Goal: Find specific page/section: Find specific page/section

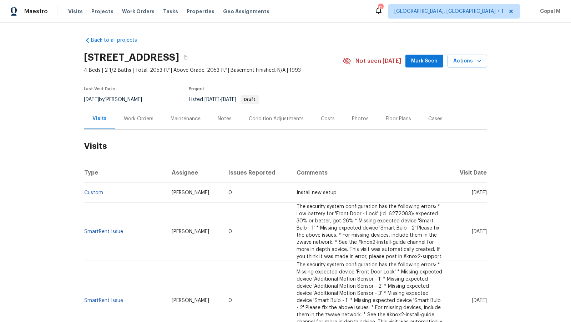
click at [141, 115] on div "Work Orders" at bounding box center [139, 118] width 30 height 7
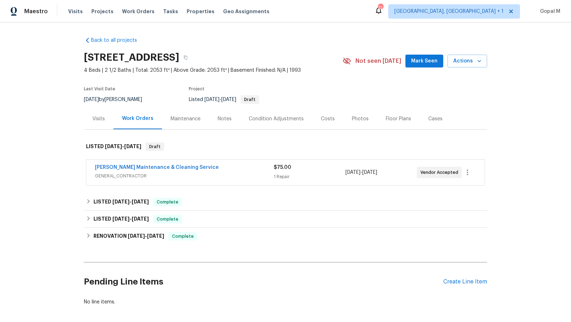
click at [224, 178] on span "GENERAL_CONTRACTOR" at bounding box center [184, 175] width 179 height 7
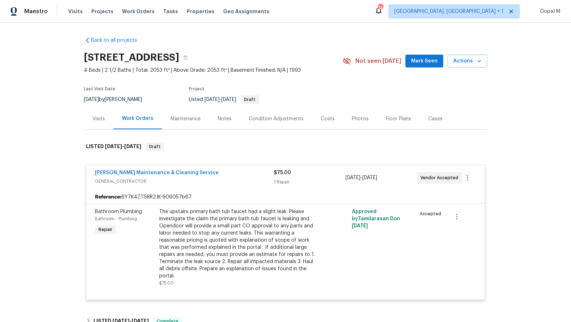
click at [95, 122] on div "Visits" at bounding box center [99, 118] width 30 height 21
